Goal: Task Accomplishment & Management: Complete application form

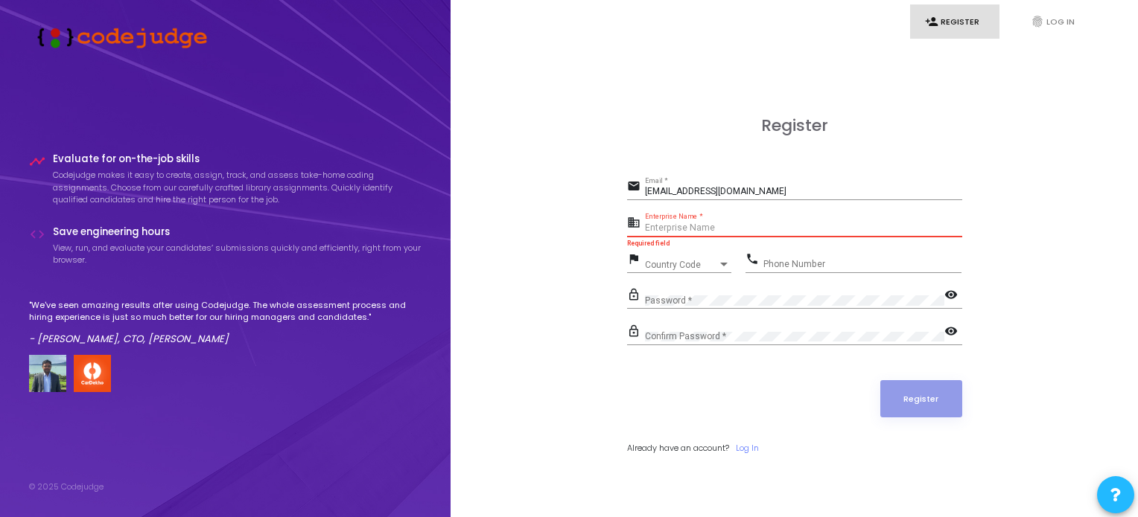
drag, startPoint x: 0, startPoint y: 0, endPoint x: 736, endPoint y: 229, distance: 770.3
click at [736, 232] on input "Enterprise Name *" at bounding box center [803, 228] width 317 height 10
click at [817, 177] on div "email [EMAIL_ADDRESS][DOMAIN_NAME] Email *" at bounding box center [794, 188] width 335 height 24
click at [723, 224] on input "Enterprise Name *" at bounding box center [803, 228] width 317 height 10
click at [791, 264] on input "Phone Number" at bounding box center [862, 264] width 198 height 10
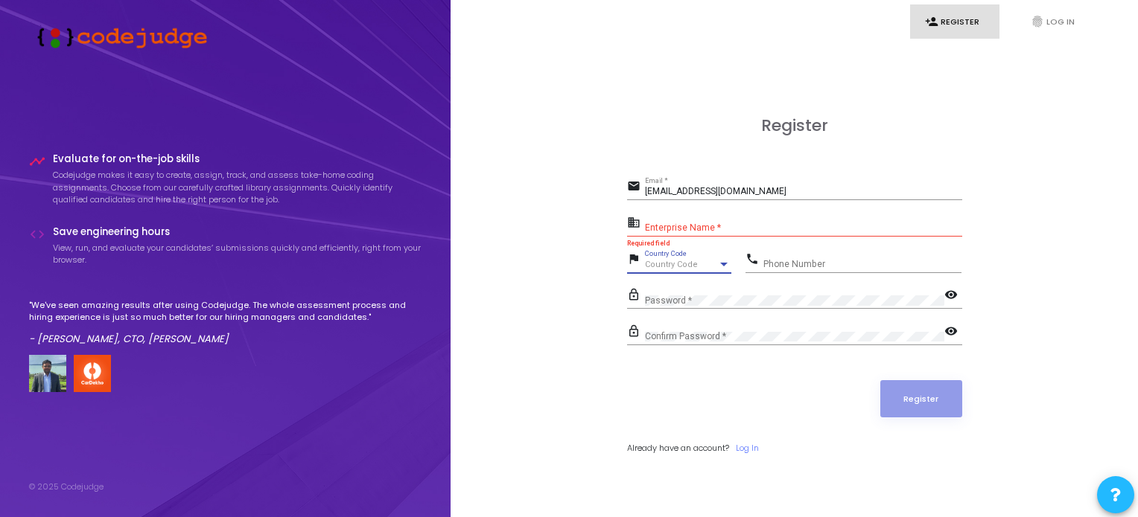
click at [695, 263] on div "Country Code" at bounding box center [681, 265] width 73 height 9
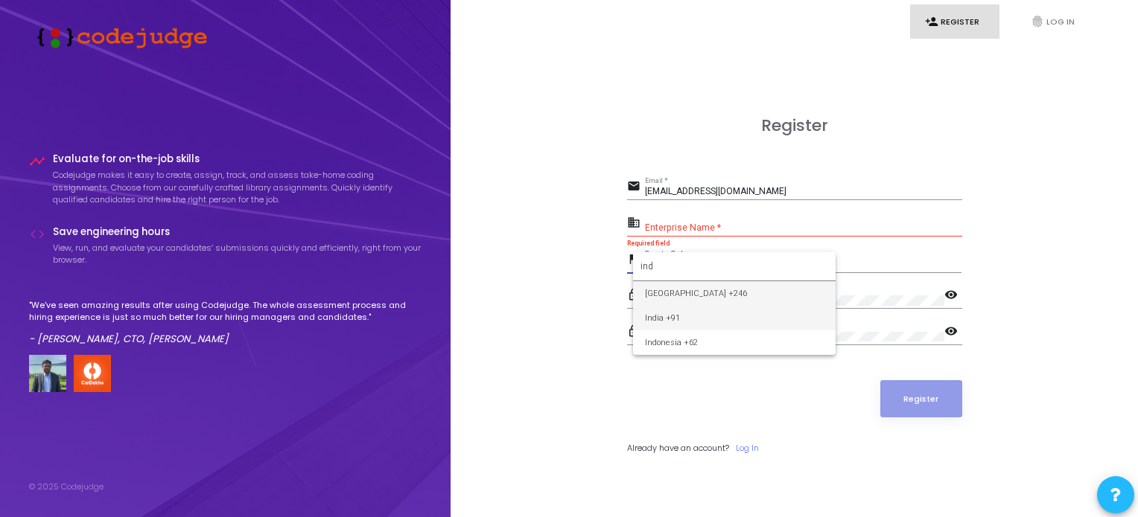
type input "ind"
drag, startPoint x: 660, startPoint y: 319, endPoint x: 747, endPoint y: 322, distance: 87.2
click at [747, 322] on span "India +91" at bounding box center [734, 318] width 179 height 25
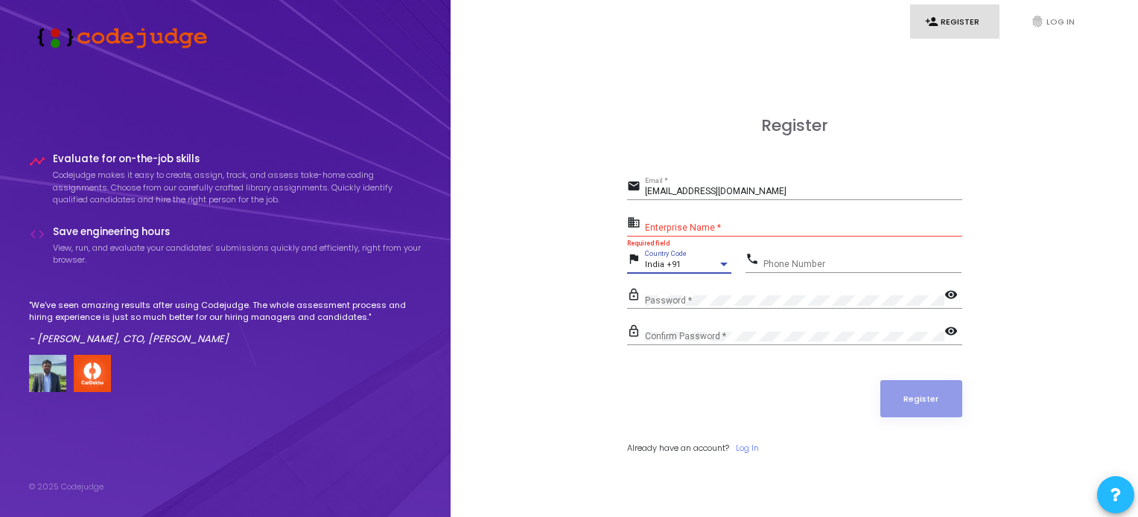
click at [747, 322] on div "Confirm Password *" at bounding box center [794, 333] width 299 height 23
click at [792, 256] on div "Phone Number" at bounding box center [862, 260] width 198 height 23
type input "7974728230"
click at [947, 326] on mat-icon "visibility" at bounding box center [953, 333] width 18 height 18
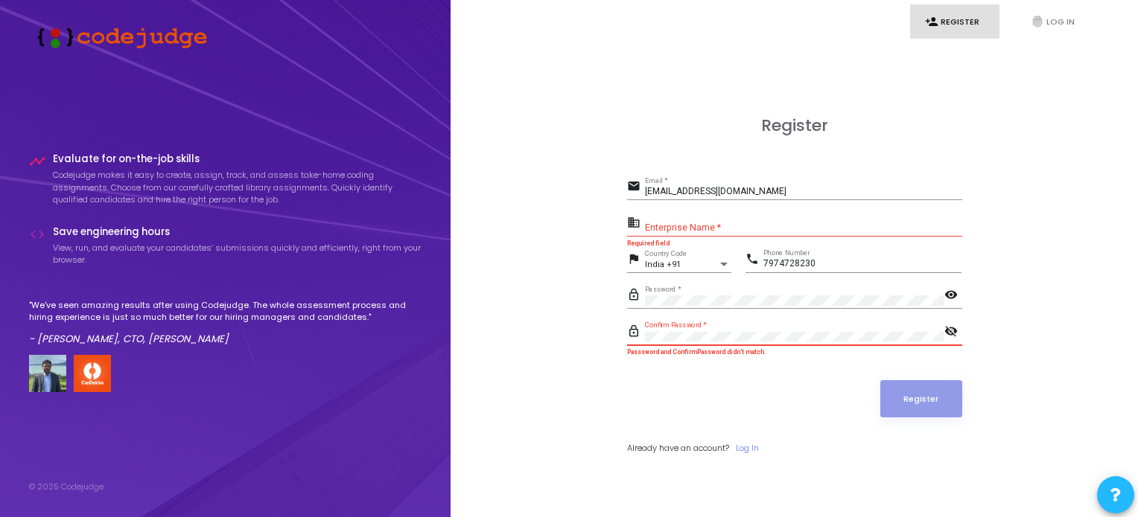
click at [951, 290] on mat-icon "visibility" at bounding box center [953, 296] width 18 height 18
click at [709, 220] on div "Enterprise Name *" at bounding box center [803, 225] width 317 height 23
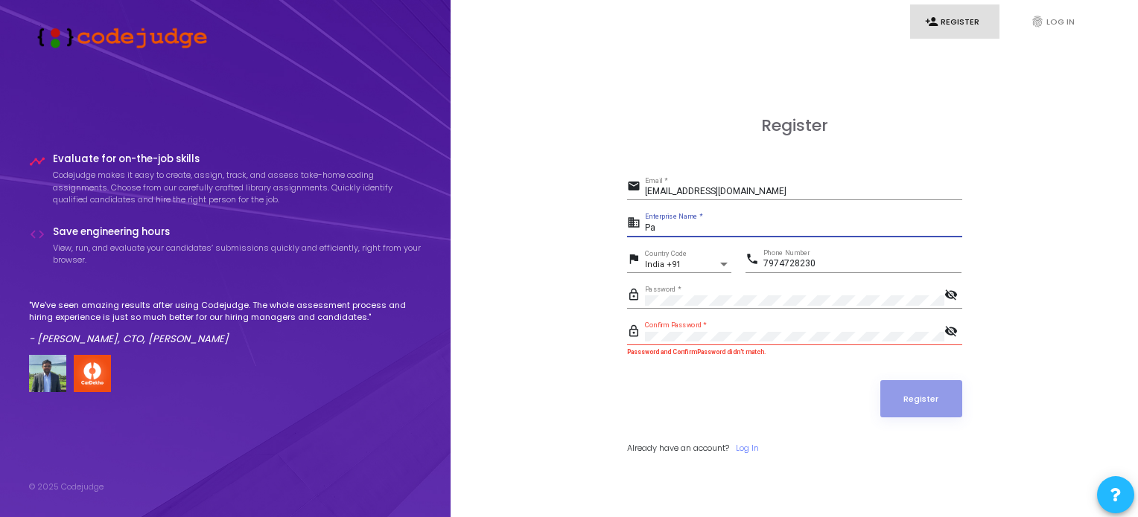
type input "P"
type input "[PERSON_NAME]"
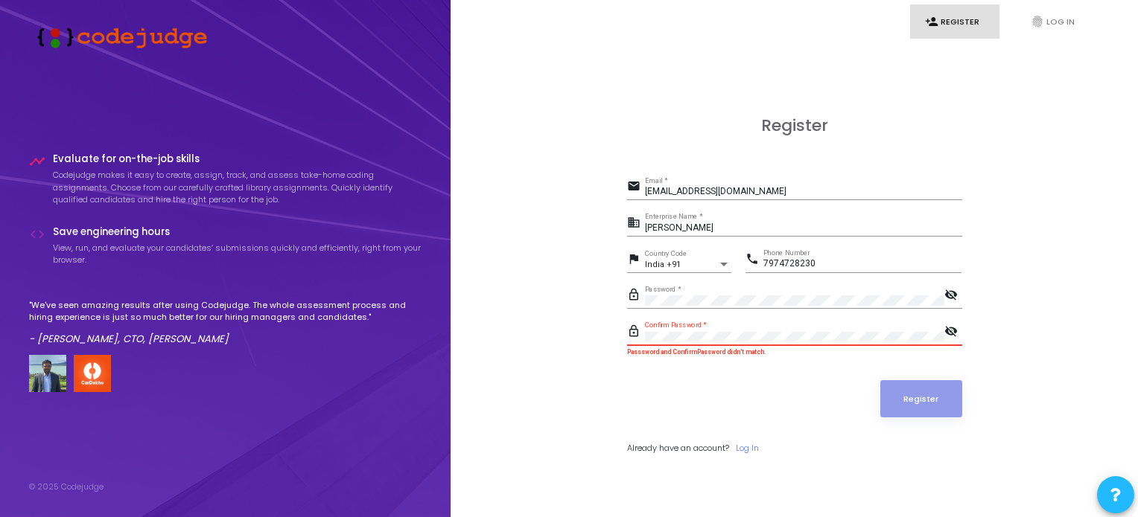
click at [594, 341] on div "Register email [EMAIL_ADDRESS][DOMAIN_NAME] Email * business [PERSON_NAME] Ente…" at bounding box center [794, 301] width 654 height 517
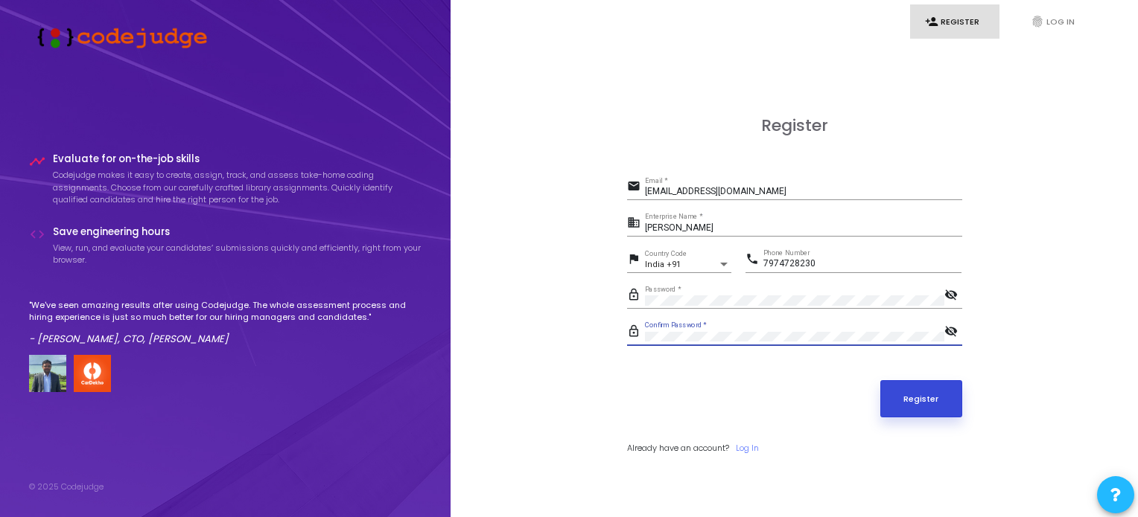
click at [909, 410] on button "Register" at bounding box center [921, 398] width 82 height 37
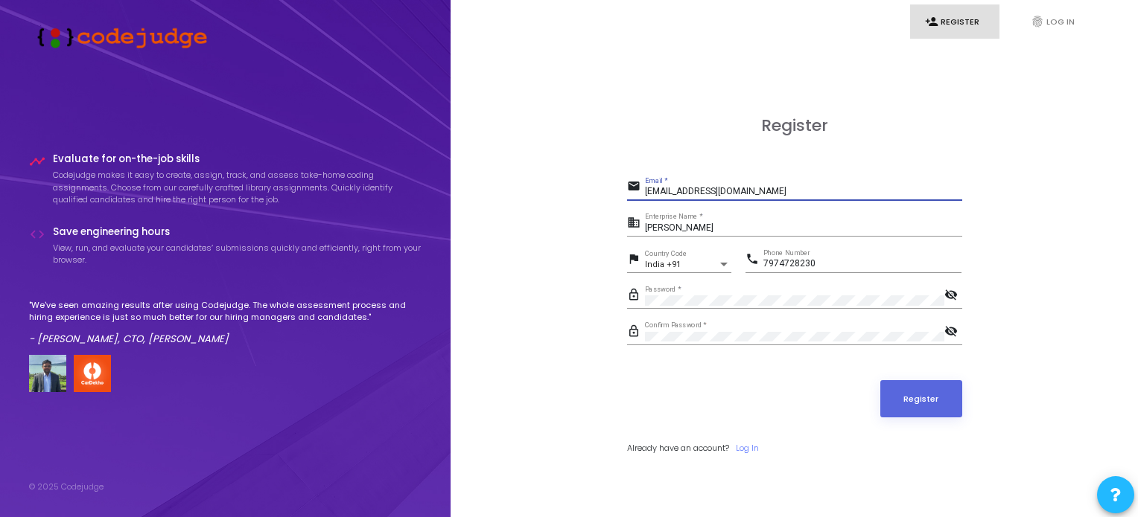
drag, startPoint x: 799, startPoint y: 188, endPoint x: 599, endPoint y: 208, distance: 201.3
click at [599, 208] on div "Register email [EMAIL_ADDRESS][DOMAIN_NAME] Email * business [PERSON_NAME] Ente…" at bounding box center [794, 301] width 654 height 517
click at [789, 220] on div "[PERSON_NAME] Enterprise Name *" at bounding box center [803, 225] width 317 height 23
click at [803, 196] on input "[EMAIL_ADDRESS][DOMAIN_NAME]" at bounding box center [803, 192] width 317 height 10
click at [943, 401] on button "Register" at bounding box center [921, 398] width 82 height 37
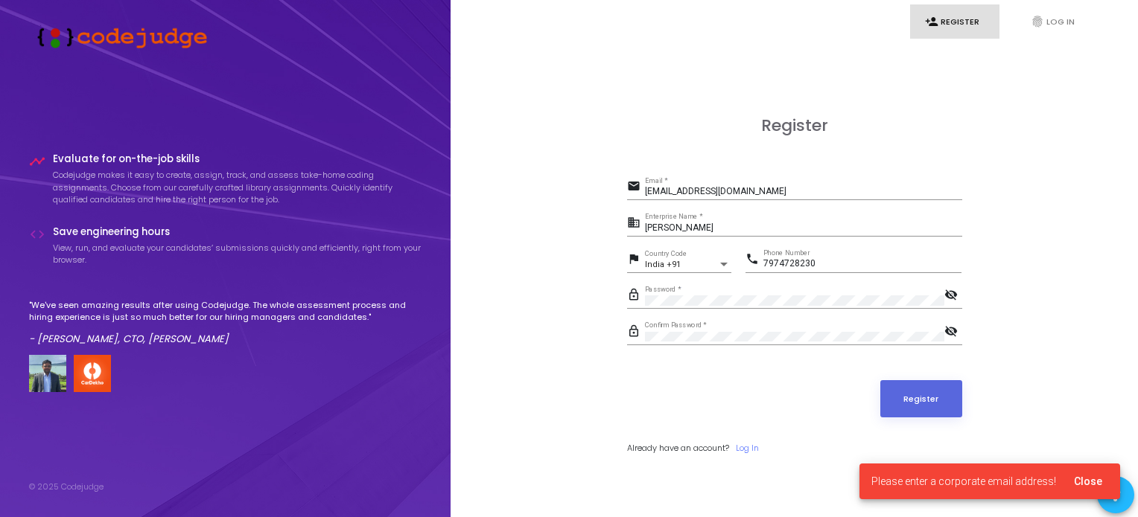
click at [1042, 470] on cj-snackbar "Please enter a corporate email address! Close" at bounding box center [989, 482] width 261 height 36
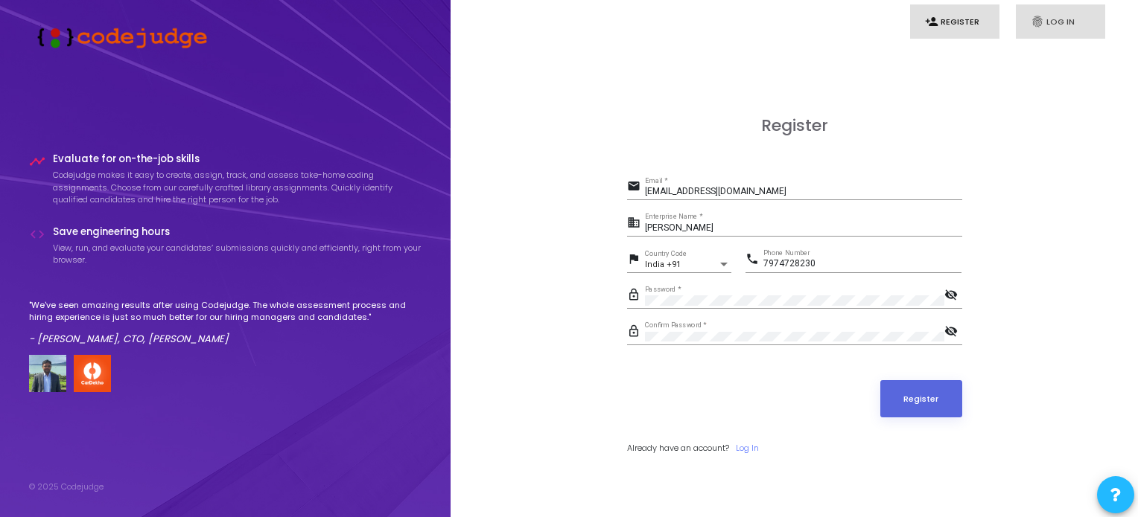
click at [1089, 32] on link "fingerprint Log In" at bounding box center [1060, 21] width 89 height 35
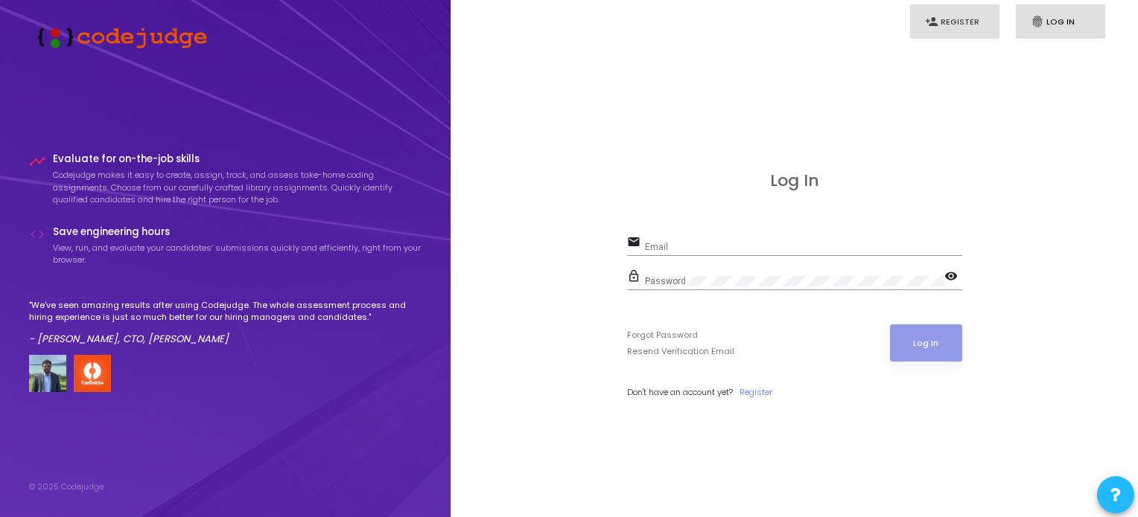
click at [970, 32] on link "person_add Register" at bounding box center [954, 21] width 89 height 35
